Goal: Register for event/course

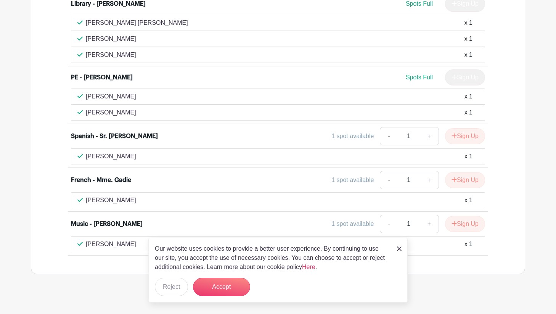
scroll to position [1710, 0]
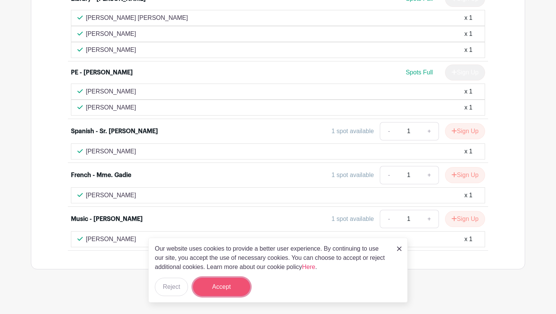
click at [214, 288] on button "Accept" at bounding box center [221, 286] width 57 height 18
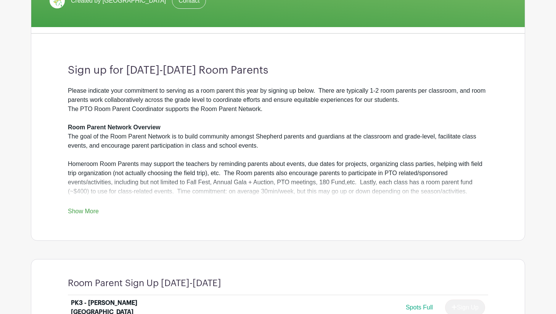
scroll to position [174, 0]
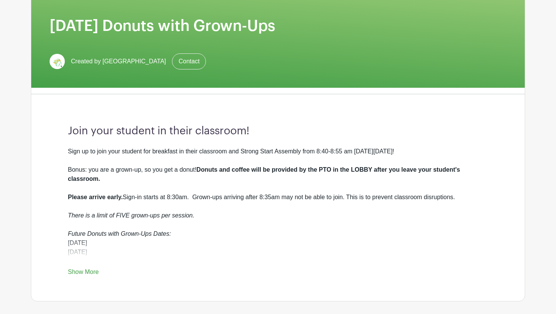
scroll to position [117, 0]
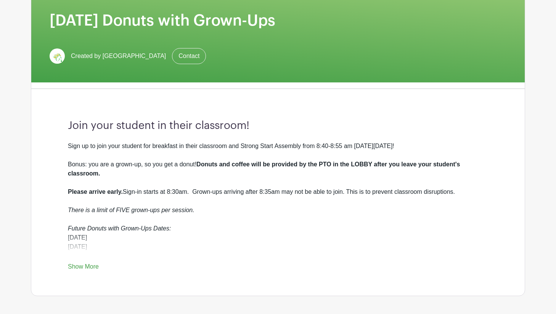
drag, startPoint x: 68, startPoint y: 146, endPoint x: 196, endPoint y: 212, distance: 144.0
click at [196, 212] on div "Sign up to join your student for breakfast in their classroom and Strong Start …" at bounding box center [278, 186] width 420 height 91
copy div "Sign up to join your student for breakfast in their classroom and Strong Start …"
